Goal: Information Seeking & Learning: Learn about a topic

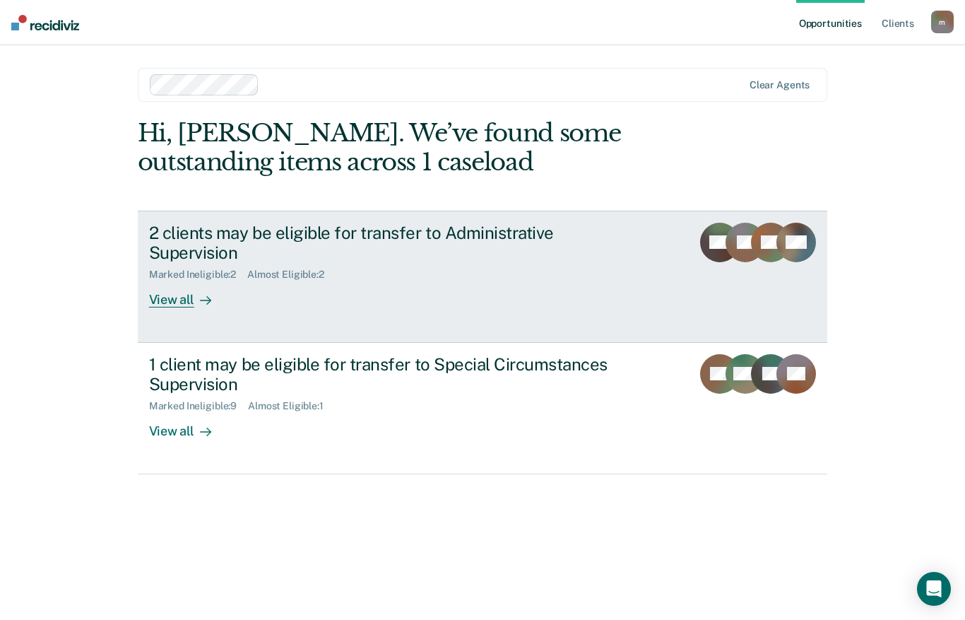
click at [228, 282] on div "View all" at bounding box center [188, 295] width 79 height 28
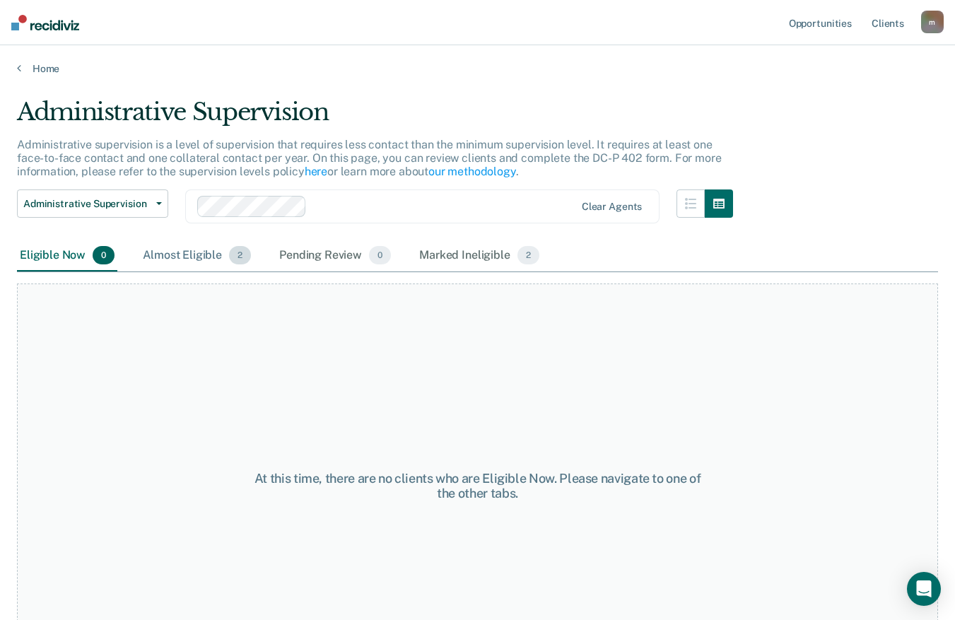
click at [187, 249] on div "Almost Eligible 2" at bounding box center [197, 255] width 114 height 31
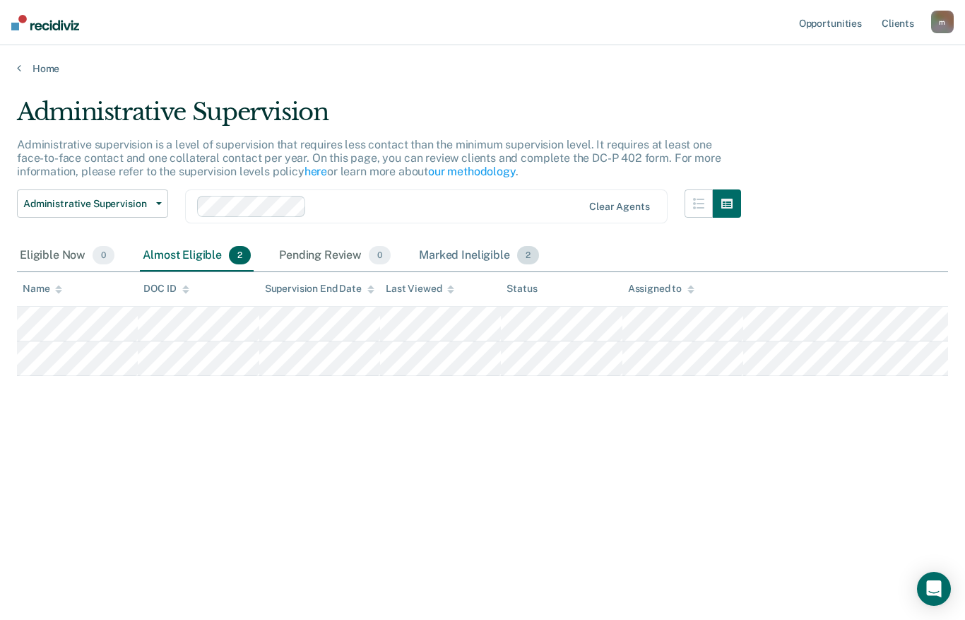
click at [465, 265] on div "Marked Ineligible 2" at bounding box center [479, 255] width 126 height 31
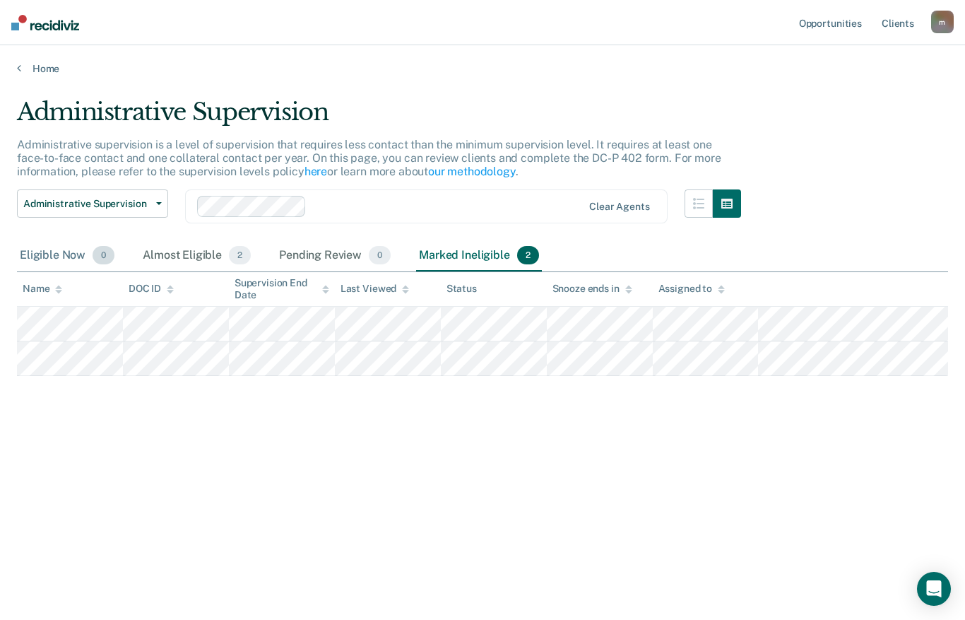
click at [57, 266] on div "Eligible Now 0" at bounding box center [67, 255] width 100 height 31
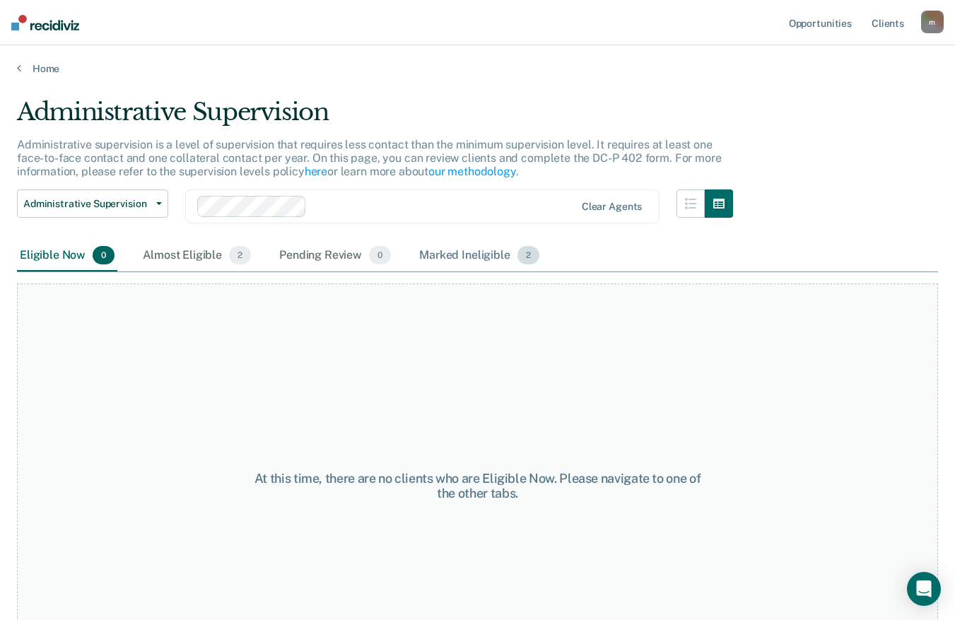
click at [478, 254] on div "Marked Ineligible 2" at bounding box center [479, 255] width 126 height 31
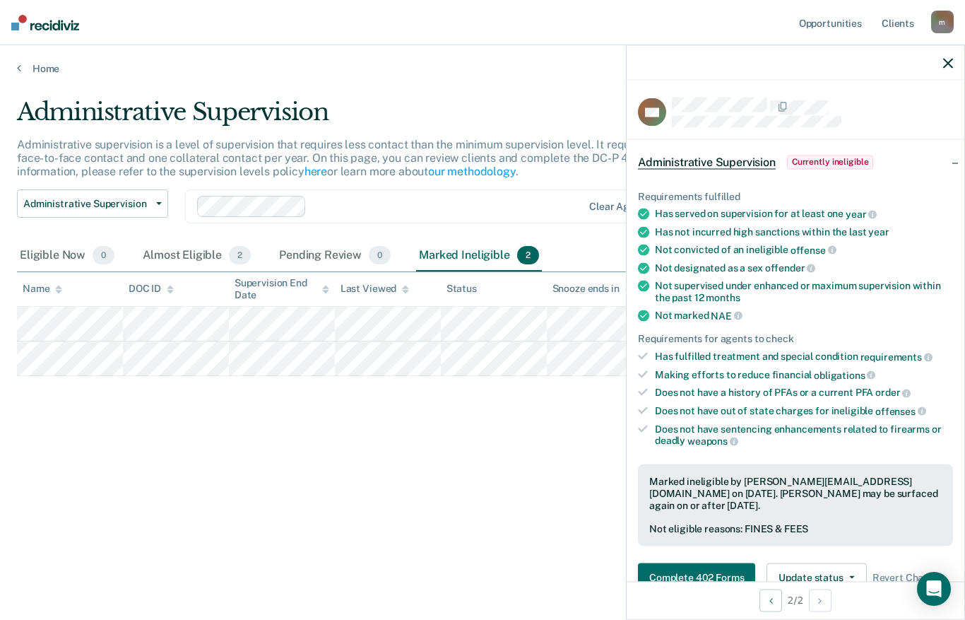
scroll to position [268, 0]
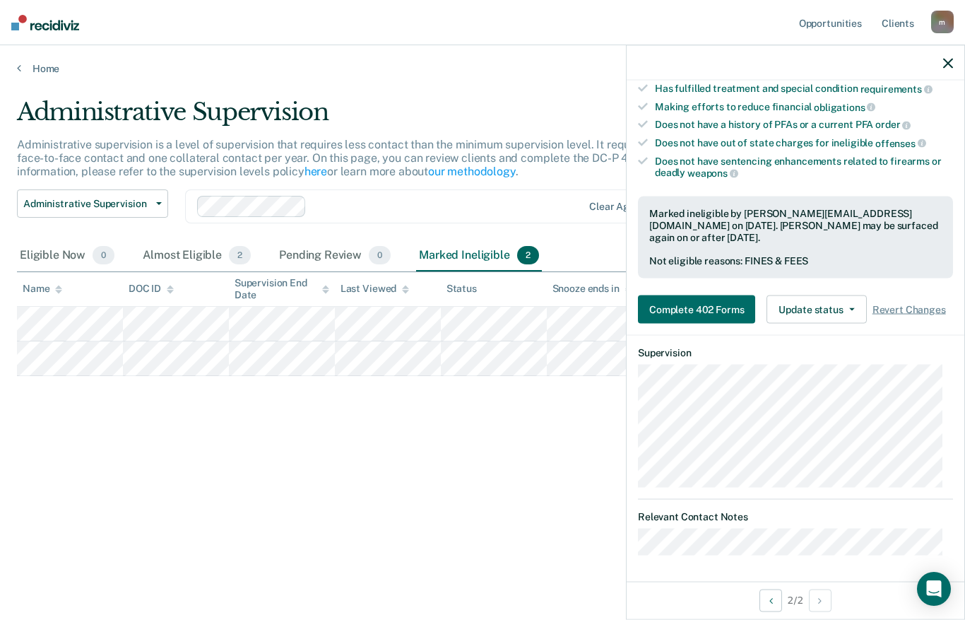
click at [425, 490] on div "Administrative Supervision Administrative supervision is a level of supervision…" at bounding box center [482, 306] width 931 height 416
click at [951, 66] on icon "button" at bounding box center [948, 63] width 10 height 10
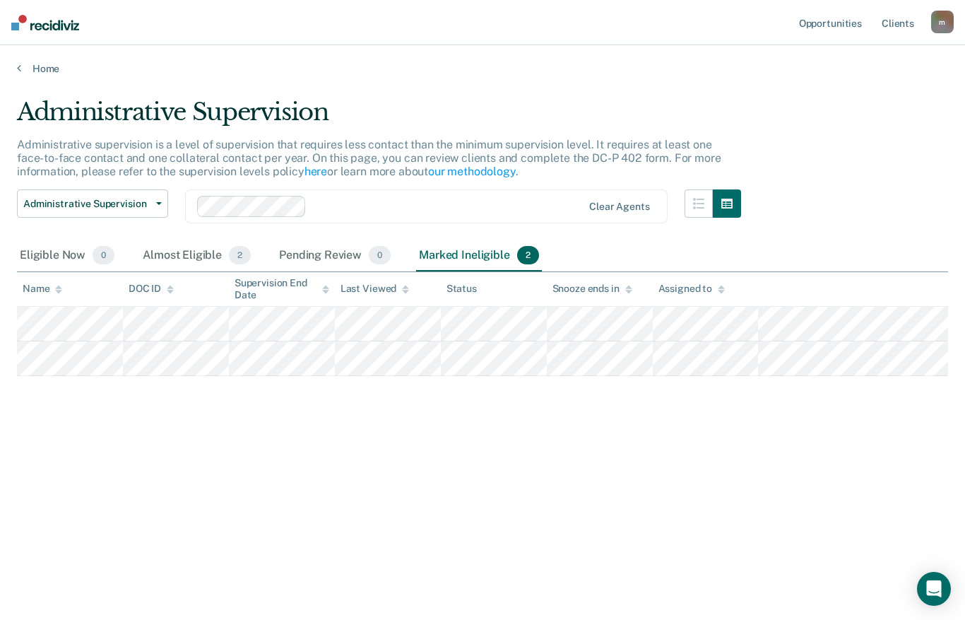
click at [327, 467] on div "Administrative Supervision Administrative supervision is a level of supervision…" at bounding box center [482, 306] width 931 height 416
